Goal: Information Seeking & Learning: Learn about a topic

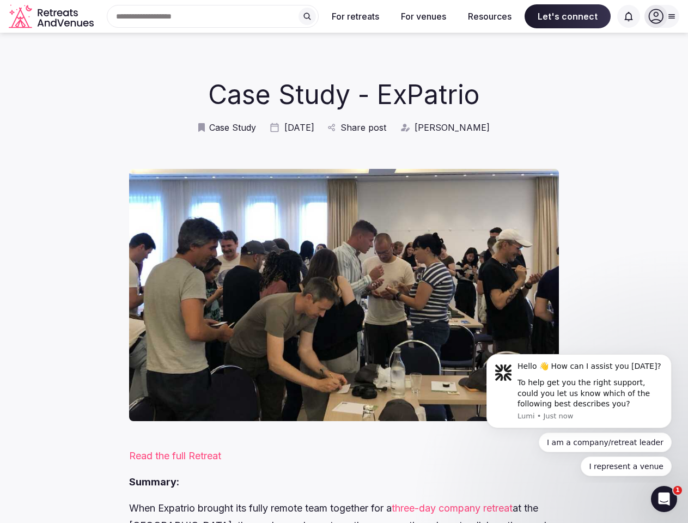
click at [344, 261] on img at bounding box center [344, 295] width 430 height 253
click at [213, 16] on div "Search Popular Destinations [GEOGRAPHIC_DATA], [GEOGRAPHIC_DATA] [GEOGRAPHIC_DA…" at bounding box center [208, 16] width 221 height 23
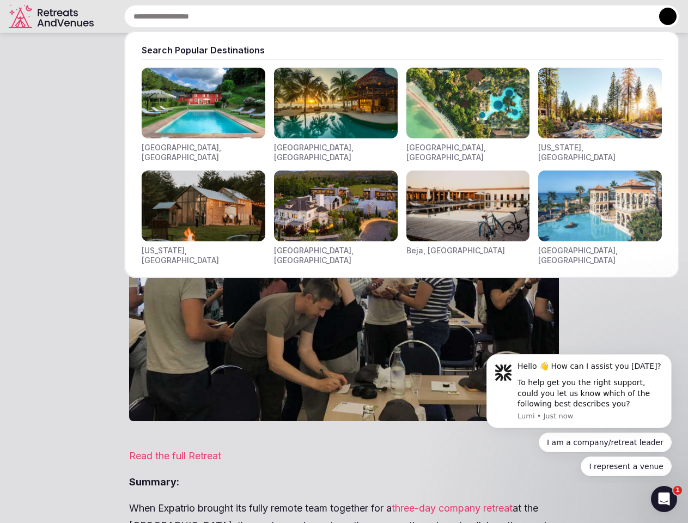
click at [307, 16] on input "text" at bounding box center [401, 16] width 555 height 23
click at [356, 16] on input "text" at bounding box center [401, 16] width 555 height 23
click at [423, 16] on input "text" at bounding box center [401, 16] width 555 height 23
click at [490, 16] on input "text" at bounding box center [401, 16] width 555 height 23
click at [567, 16] on input "text" at bounding box center [401, 16] width 555 height 23
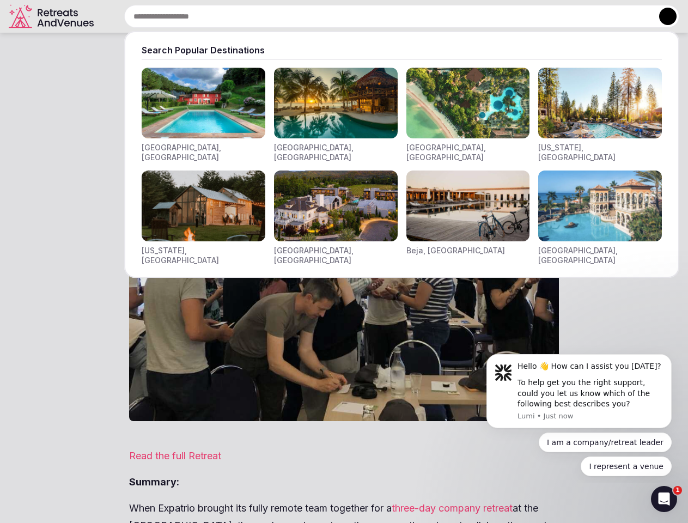
click at [628, 16] on input "text" at bounding box center [401, 16] width 555 height 23
click at [662, 16] on button at bounding box center [667, 16] width 17 height 17
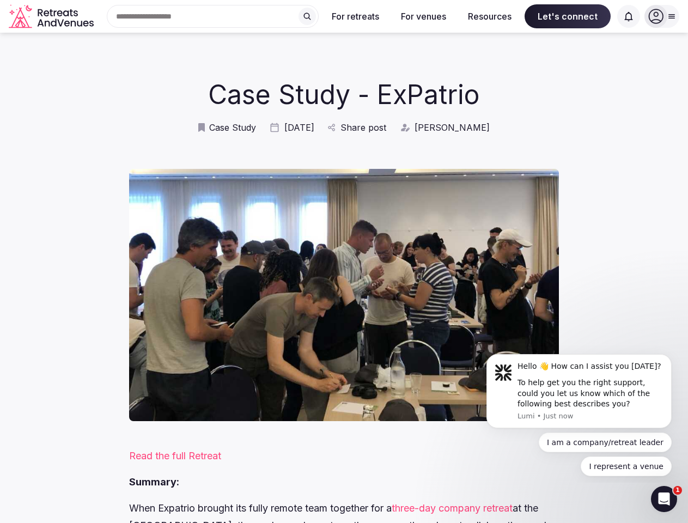
click at [364, 127] on span "Share post" at bounding box center [363, 127] width 46 height 12
